Goal: Task Accomplishment & Management: Manage account settings

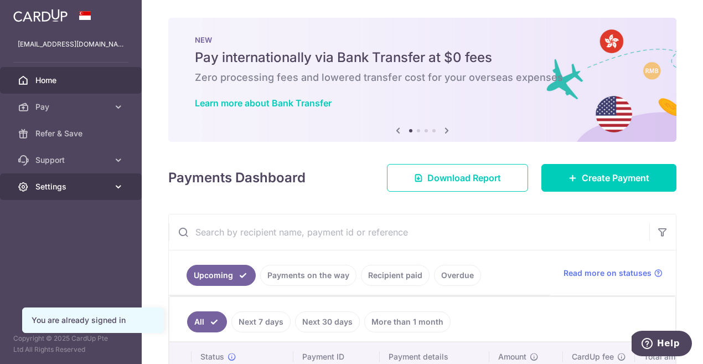
click at [108, 185] on span "Settings" at bounding box center [71, 186] width 73 height 11
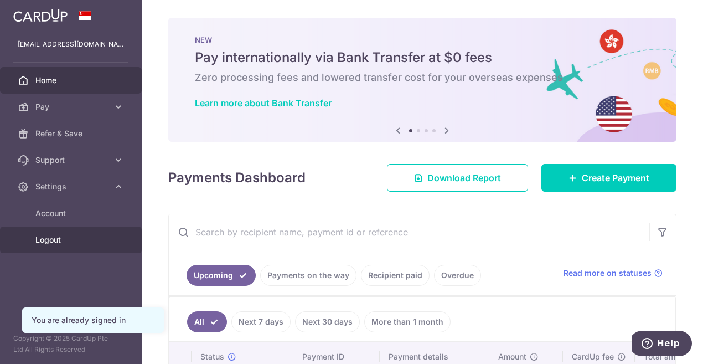
drag, startPoint x: 49, startPoint y: 244, endPoint x: 59, endPoint y: 244, distance: 10.0
click at [49, 244] on span "Logout" at bounding box center [71, 239] width 73 height 11
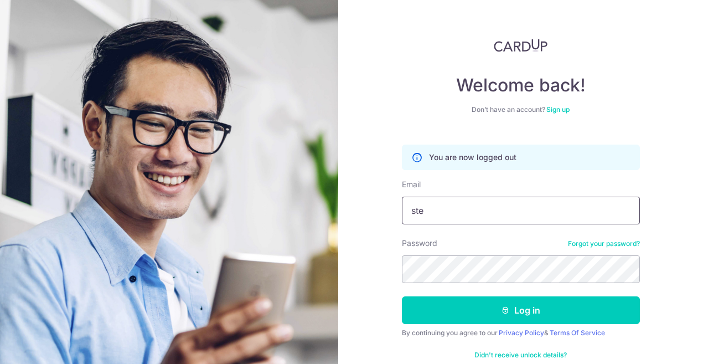
type input "[EMAIL_ADDRESS][DOMAIN_NAME]"
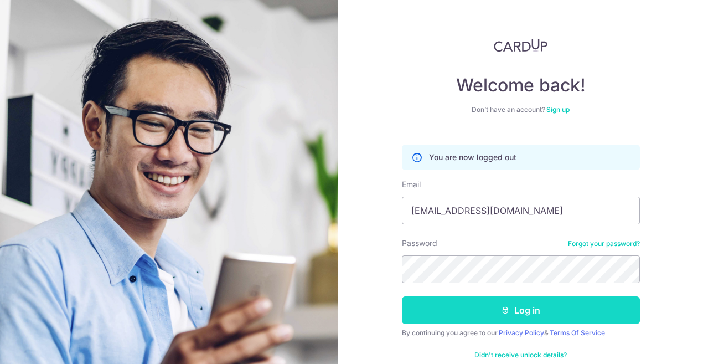
click at [501, 307] on icon "submit" at bounding box center [505, 310] width 9 height 9
